Goal: Register for event/course

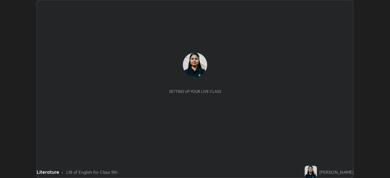
scroll to position [178, 390]
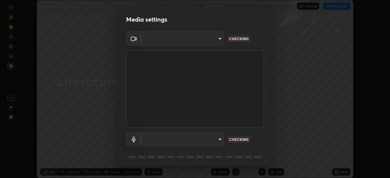
type input "824cd9ca68c16a0db75fabb86eaf50e36462a3173df107398ba699b7f56c7263"
type input "communications"
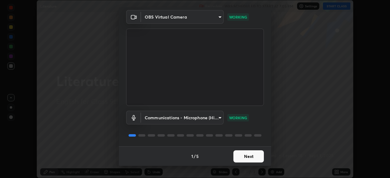
click at [252, 159] on button "Next" at bounding box center [248, 157] width 30 height 12
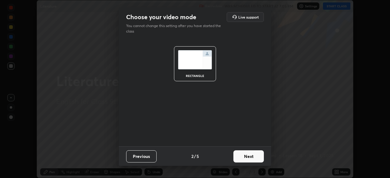
scroll to position [0, 0]
click at [248, 161] on button "Next" at bounding box center [248, 157] width 30 height 12
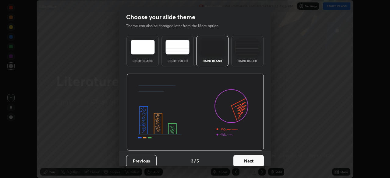
click at [252, 161] on button "Next" at bounding box center [248, 161] width 30 height 12
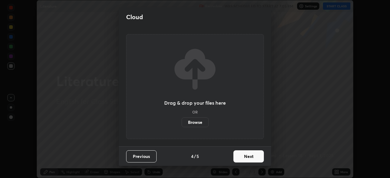
click at [253, 157] on button "Next" at bounding box center [248, 157] width 30 height 12
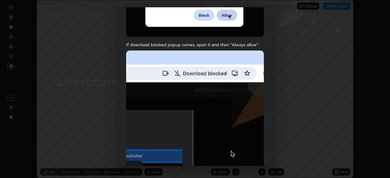
scroll to position [142, 0]
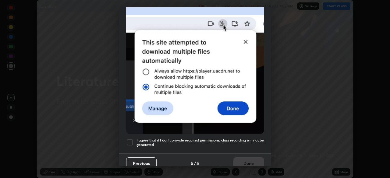
click at [132, 139] on div at bounding box center [129, 142] width 7 height 7
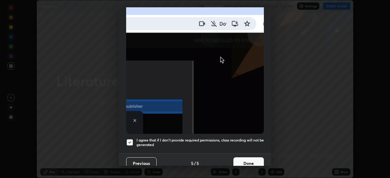
click at [247, 160] on button "Done" at bounding box center [248, 164] width 30 height 12
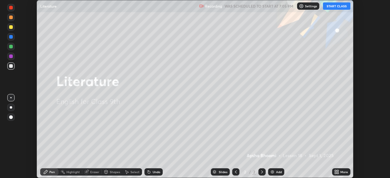
click at [330, 9] on button "START CLASS" at bounding box center [336, 5] width 27 height 7
